Goal: Task Accomplishment & Management: Manage account settings

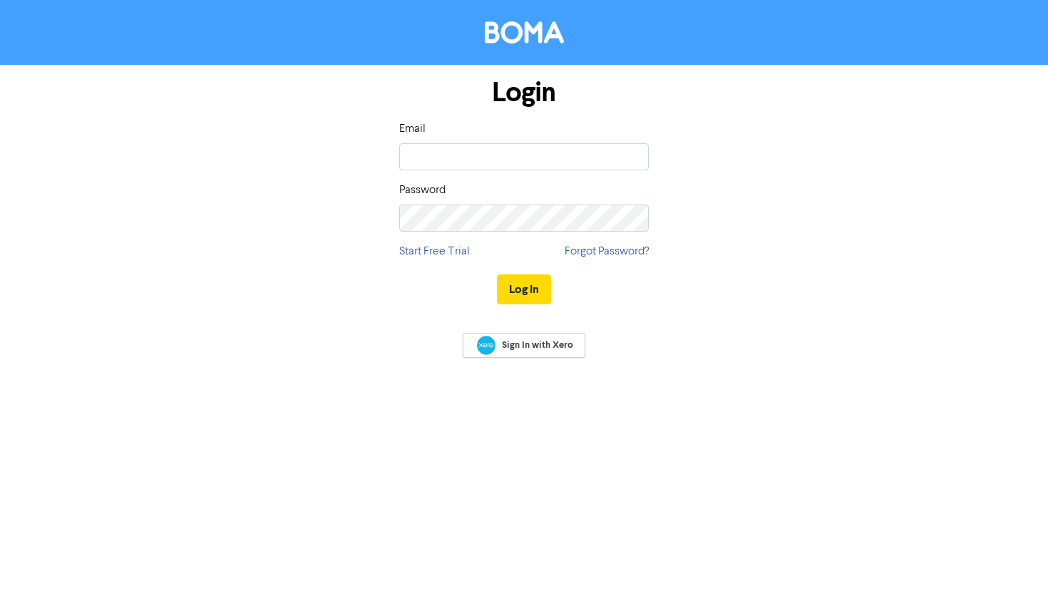
type input "marketing@lhppartners.com.au"
click at [497, 275] on button "Log In" at bounding box center [524, 290] width 54 height 30
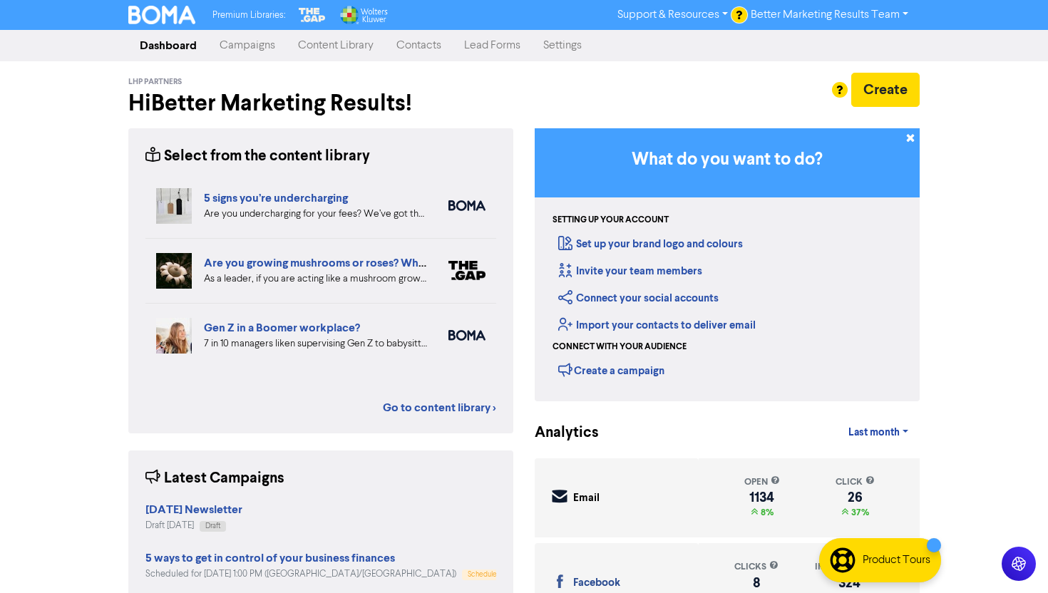
click at [245, 61] on div "LHP Partners Hi Better Marketing Results ! Create" at bounding box center [524, 94] width 792 height 67
click at [245, 58] on link "Campaigns" at bounding box center [247, 45] width 78 height 29
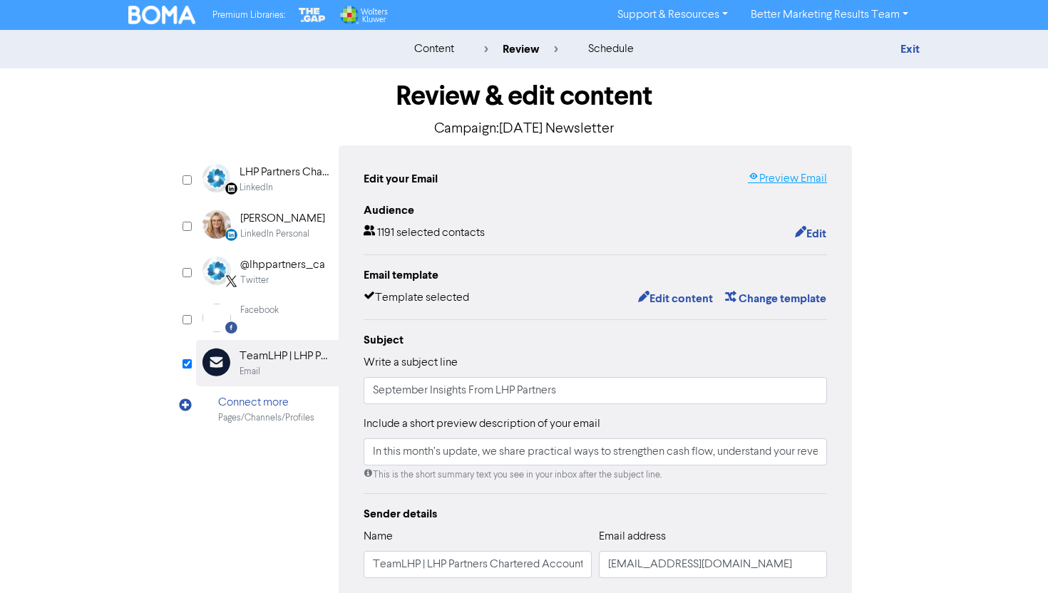
click at [794, 170] on link "Preview Email" at bounding box center [787, 178] width 79 height 17
click at [693, 292] on button "Edit content" at bounding box center [676, 299] width 76 height 19
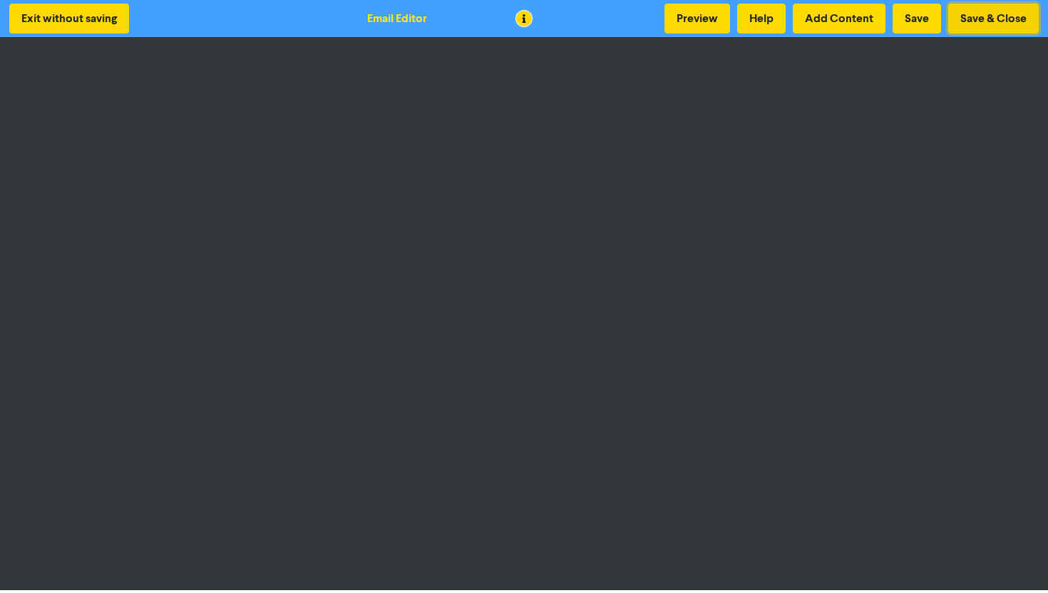
click at [991, 19] on button "Save & Close" at bounding box center [993, 19] width 91 height 30
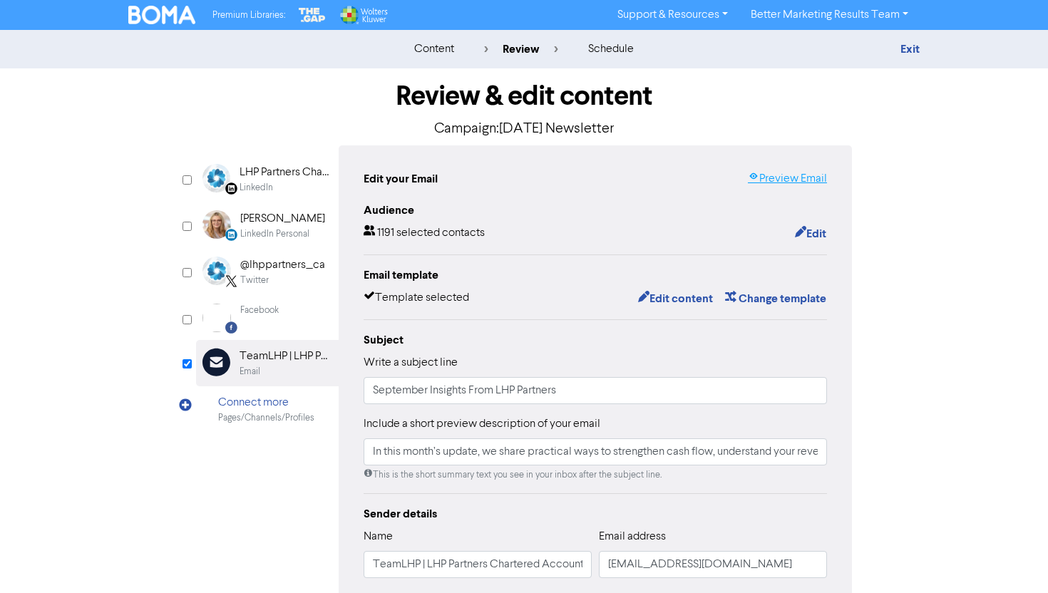
click at [804, 170] on link "Preview Email" at bounding box center [787, 178] width 79 height 17
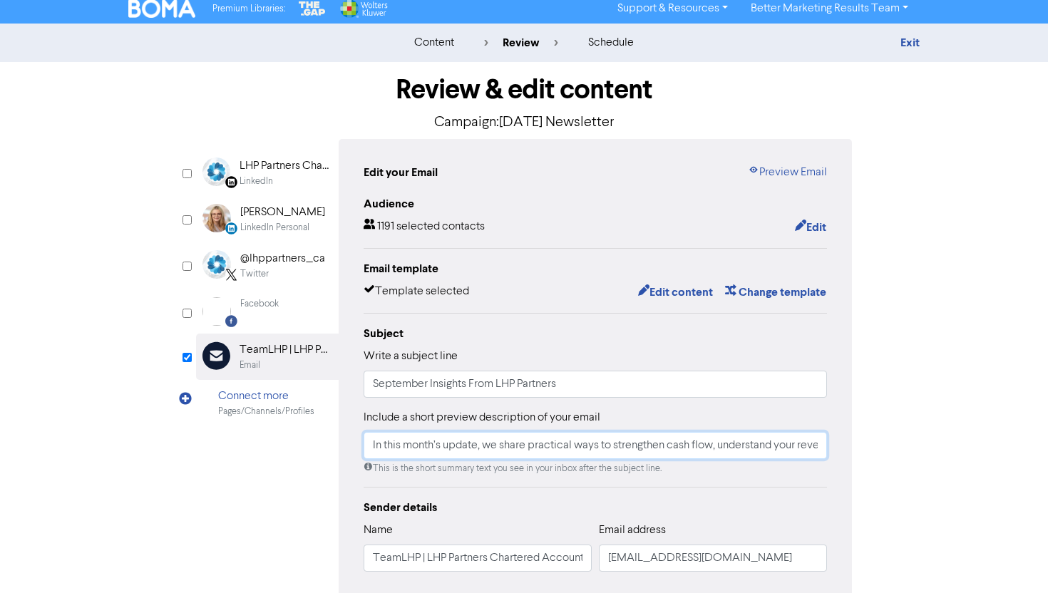
scroll to position [0, 272]
drag, startPoint x: 577, startPoint y: 443, endPoint x: 921, endPoint y: 454, distance: 344.6
click at [921, 454] on div "Review & edit content Campaign: [DATE] Newsletter LinkedIn Page Created with Sk…" at bounding box center [524, 435] width 813 height 747
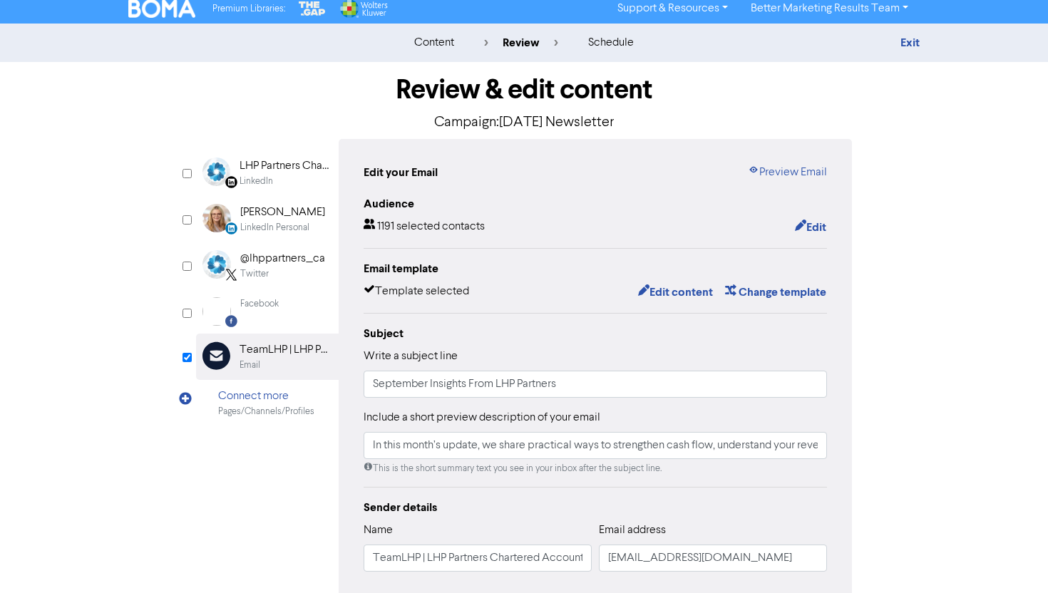
scroll to position [222, 0]
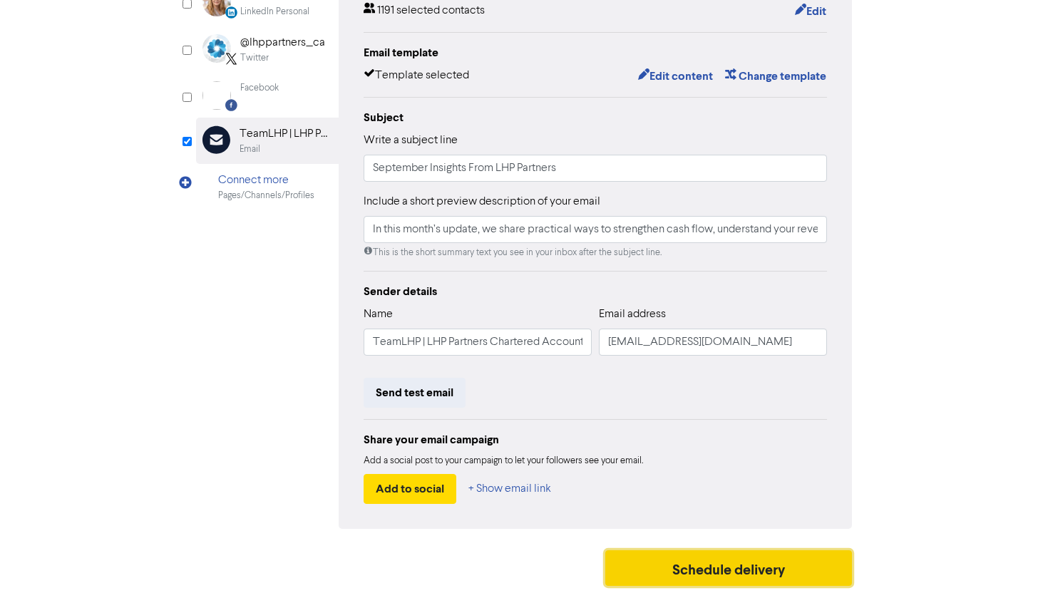
click at [731, 563] on button "Schedule delivery" at bounding box center [728, 569] width 247 height 36
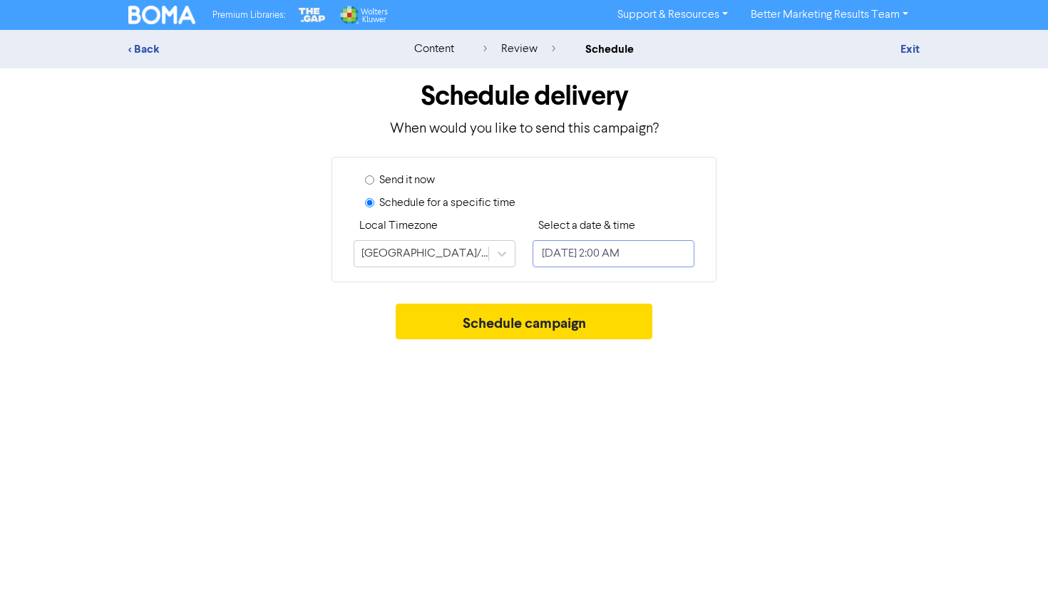
click at [570, 247] on input "[DATE] 2:00 AM" at bounding box center [614, 253] width 162 height 27
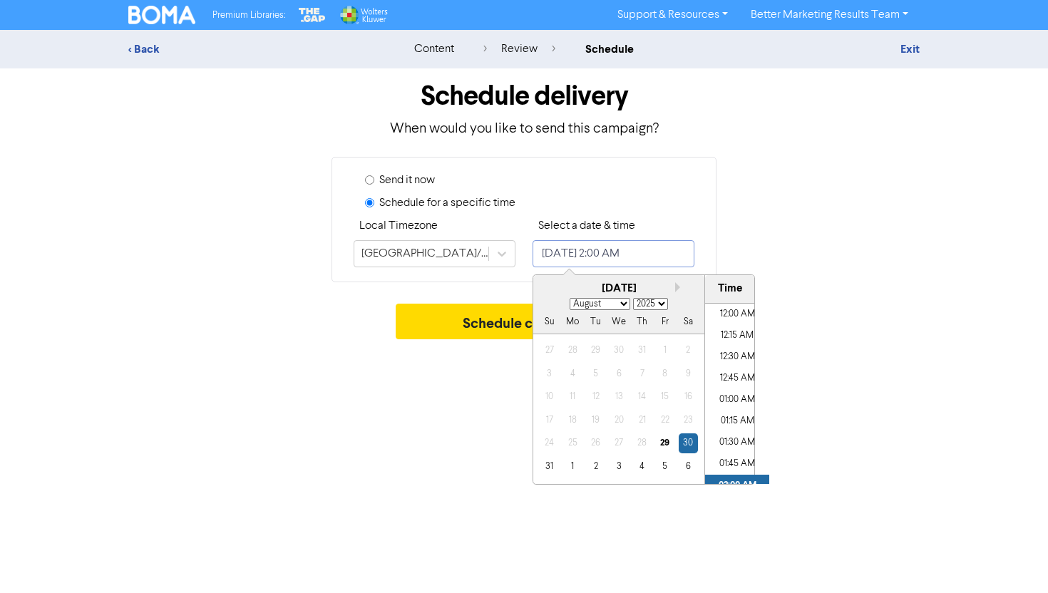
scroll to position [91, 0]
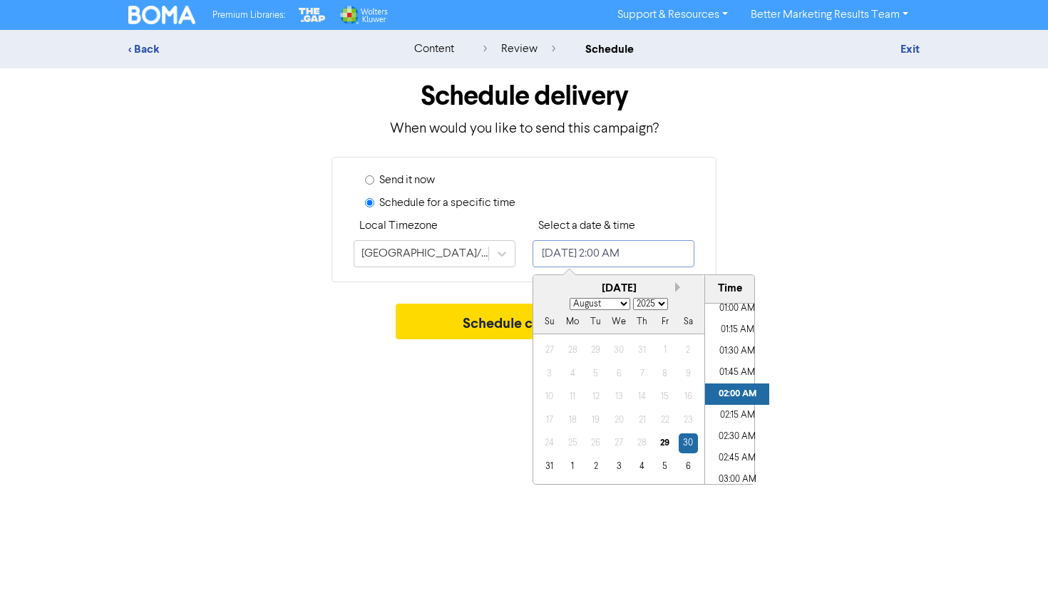
click at [677, 285] on button "Next month" at bounding box center [680, 287] width 10 height 10
click at [544, 281] on div "[DATE]" at bounding box center [618, 289] width 171 height 16
click at [546, 286] on button "Previous Month" at bounding box center [546, 287] width 10 height 10
click at [679, 287] on button "Next month" at bounding box center [680, 287] width 10 height 10
select select "8"
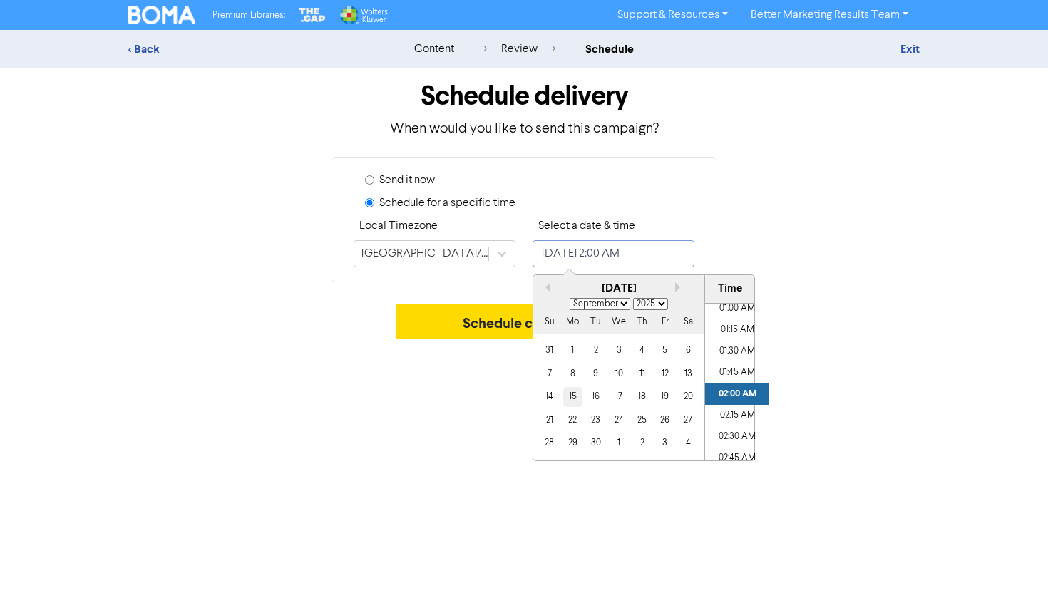
click at [576, 392] on div "15" at bounding box center [572, 396] width 19 height 19
click at [740, 346] on li "11:00 AM" at bounding box center [737, 344] width 64 height 21
type input "[DATE] 11:00 AM"
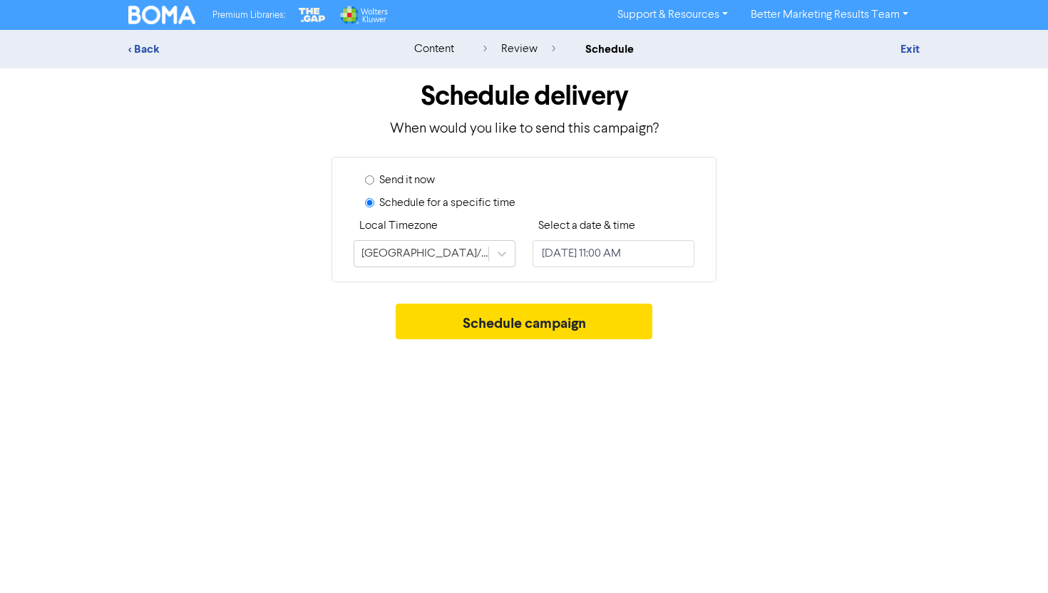
click at [785, 344] on div "Schedule campaign" at bounding box center [524, 325] width 792 height 43
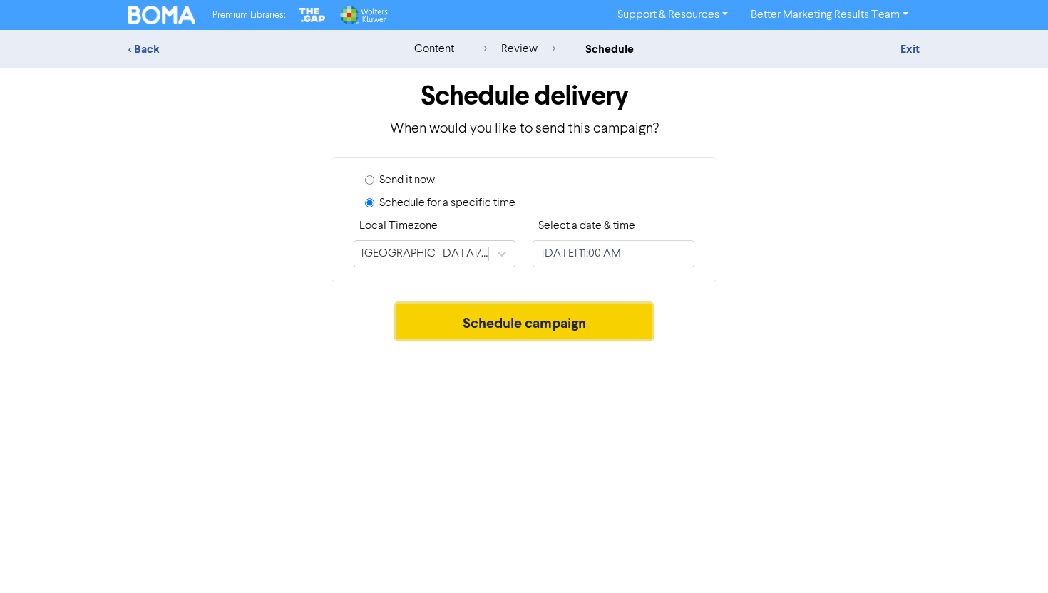
click at [589, 315] on button "Schedule campaign" at bounding box center [524, 322] width 257 height 36
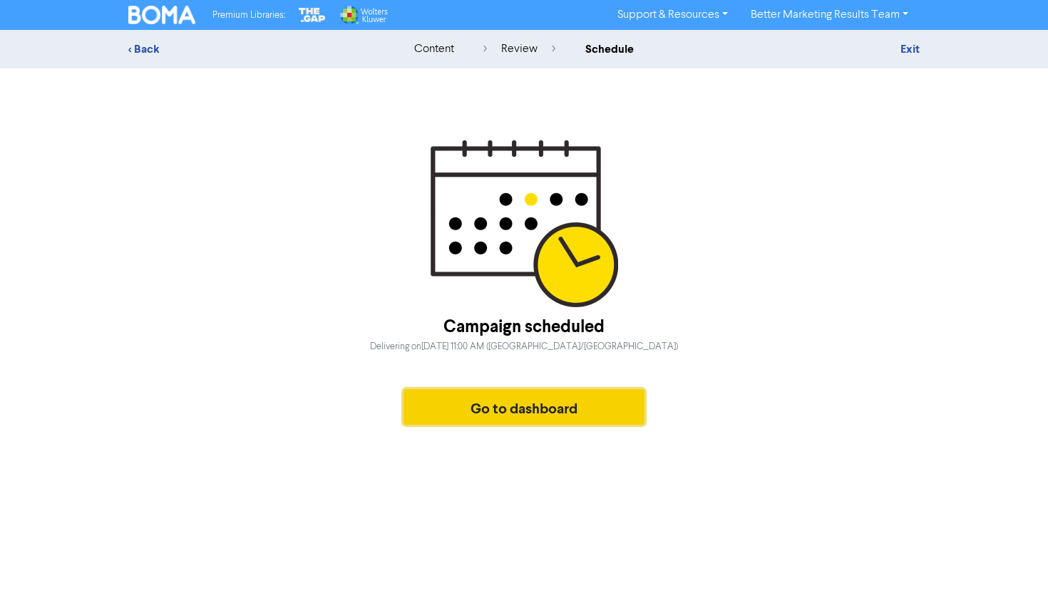
click at [534, 396] on button "Go to dashboard" at bounding box center [524, 407] width 241 height 36
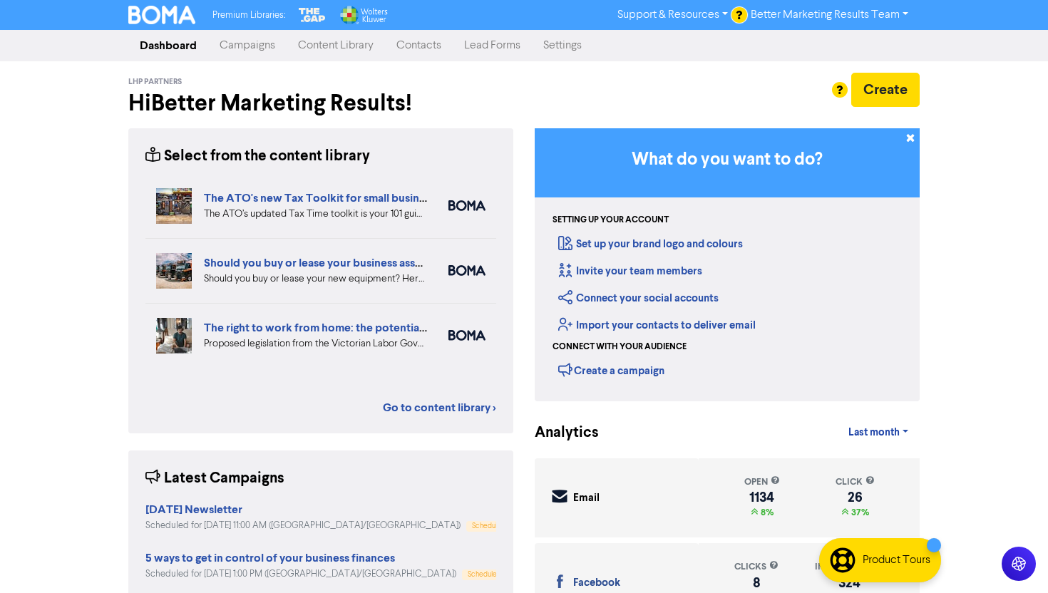
click at [259, 50] on link "Campaigns" at bounding box center [247, 45] width 78 height 29
